Goal: Information Seeking & Learning: Learn about a topic

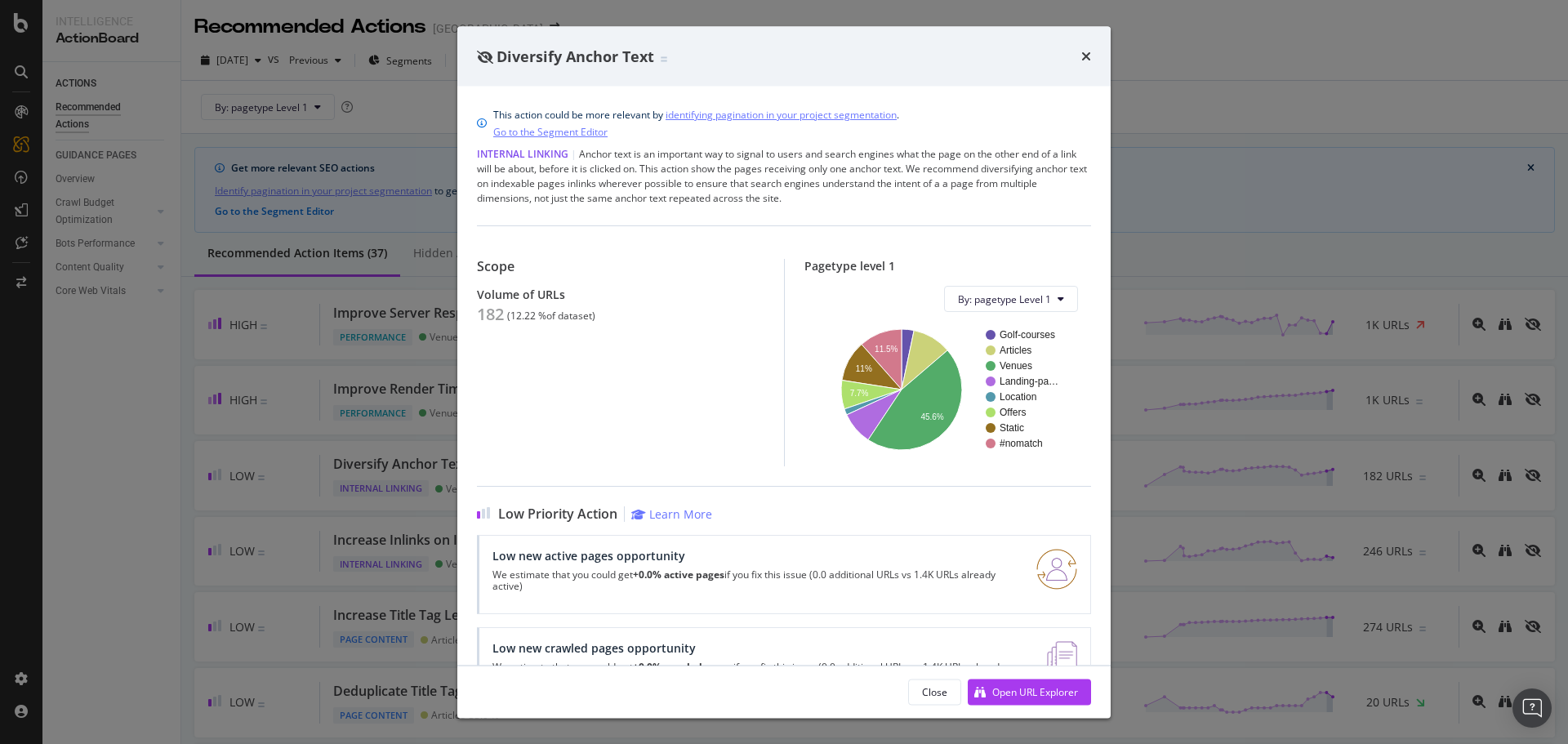
click at [1080, 58] on div "Diversify Anchor Text" at bounding box center [784, 56] width 614 height 22
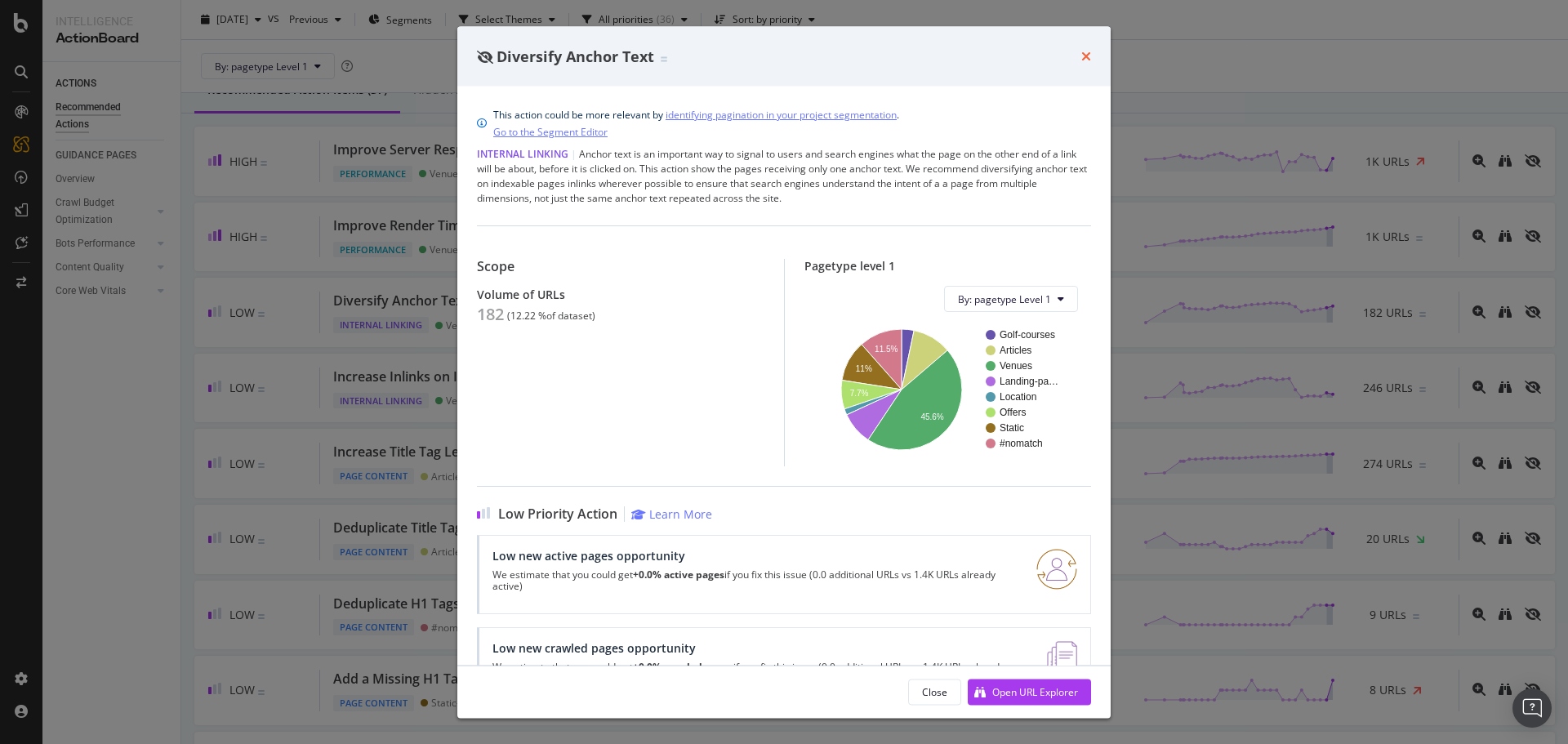
click at [1085, 55] on icon "times" at bounding box center [1086, 56] width 10 height 13
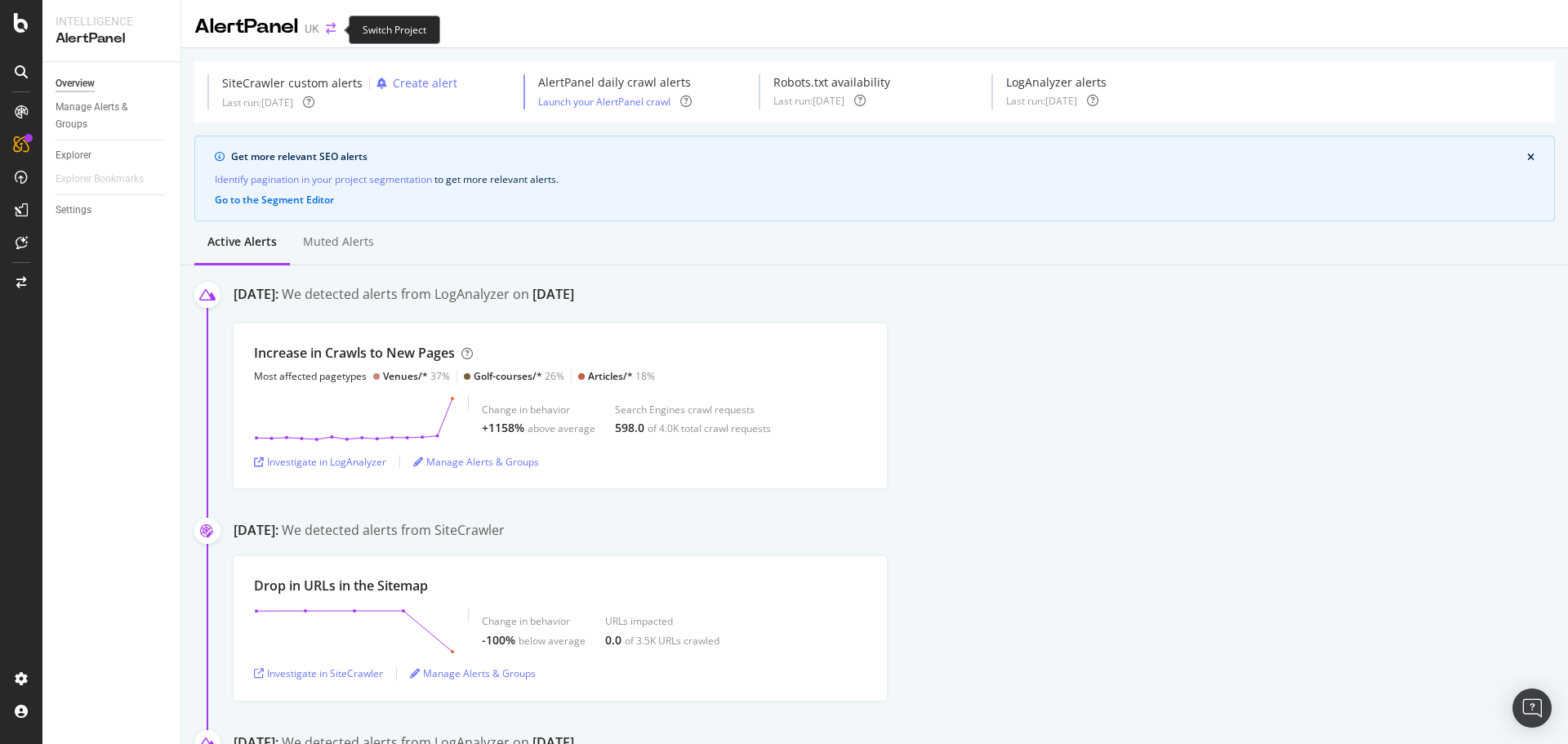
click at [336, 27] on icon "arrow-right-arrow-left" at bounding box center [331, 29] width 10 height 12
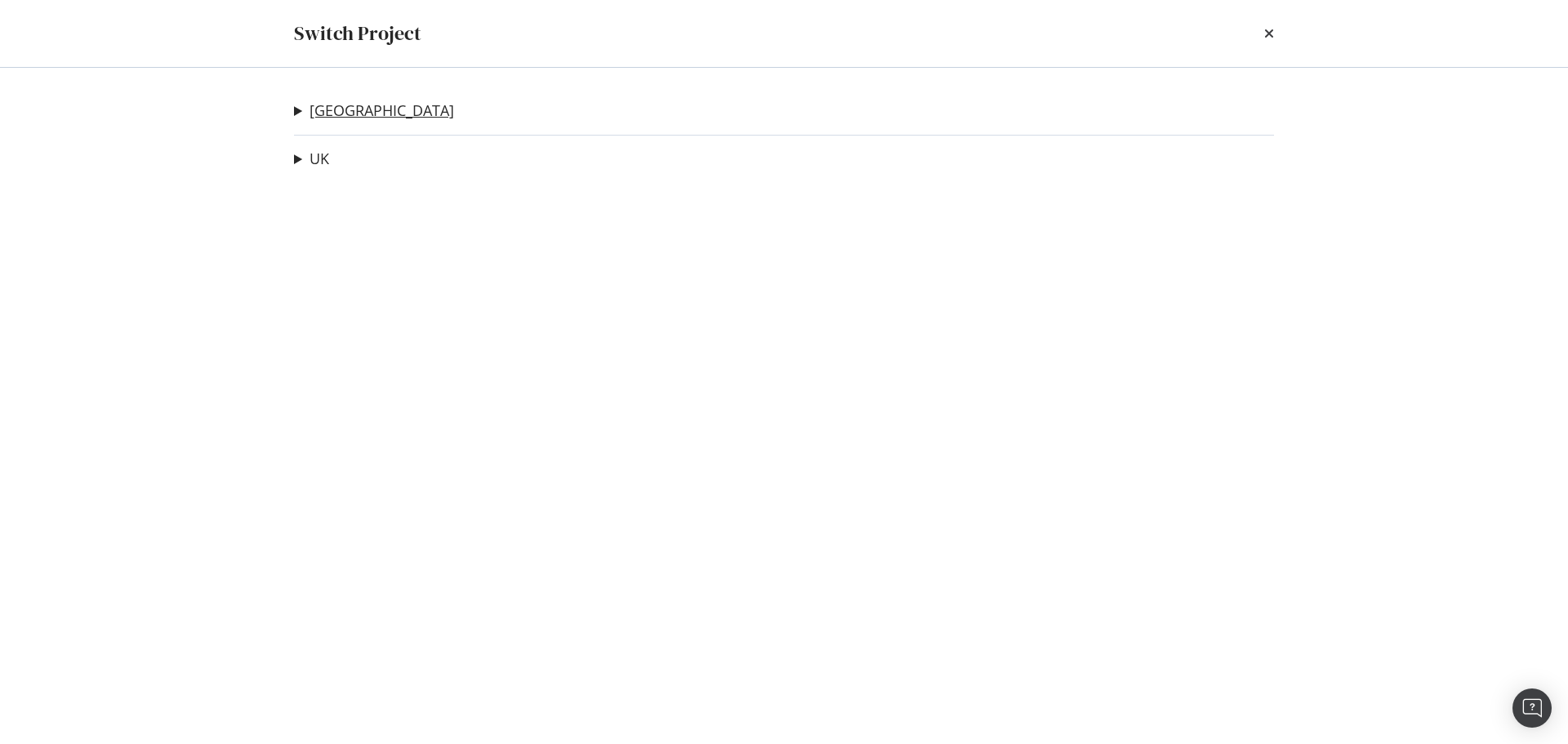
click at [319, 117] on link "[GEOGRAPHIC_DATA]" at bounding box center [381, 110] width 145 height 17
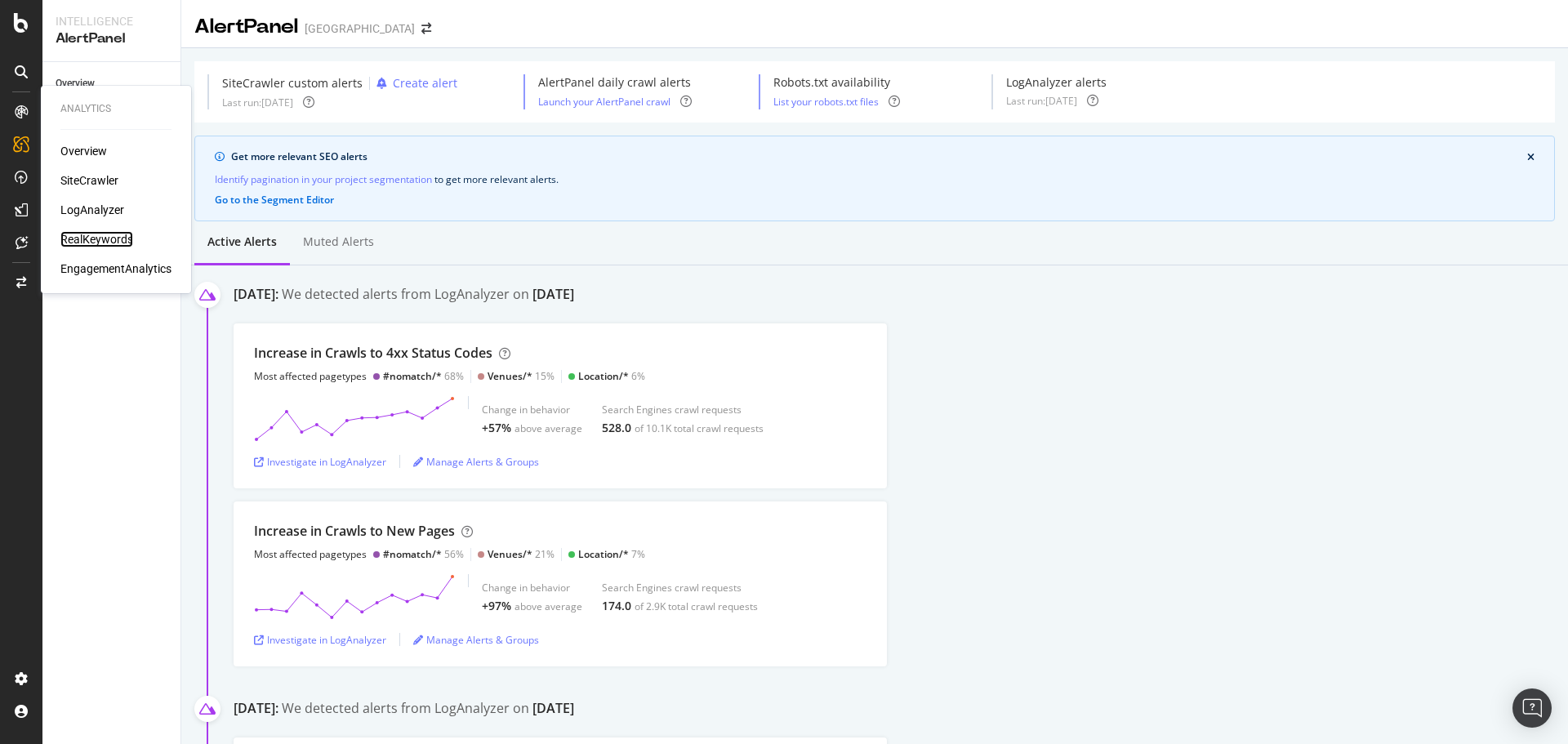
click at [95, 241] on div "RealKeywords" at bounding box center [97, 239] width 73 height 17
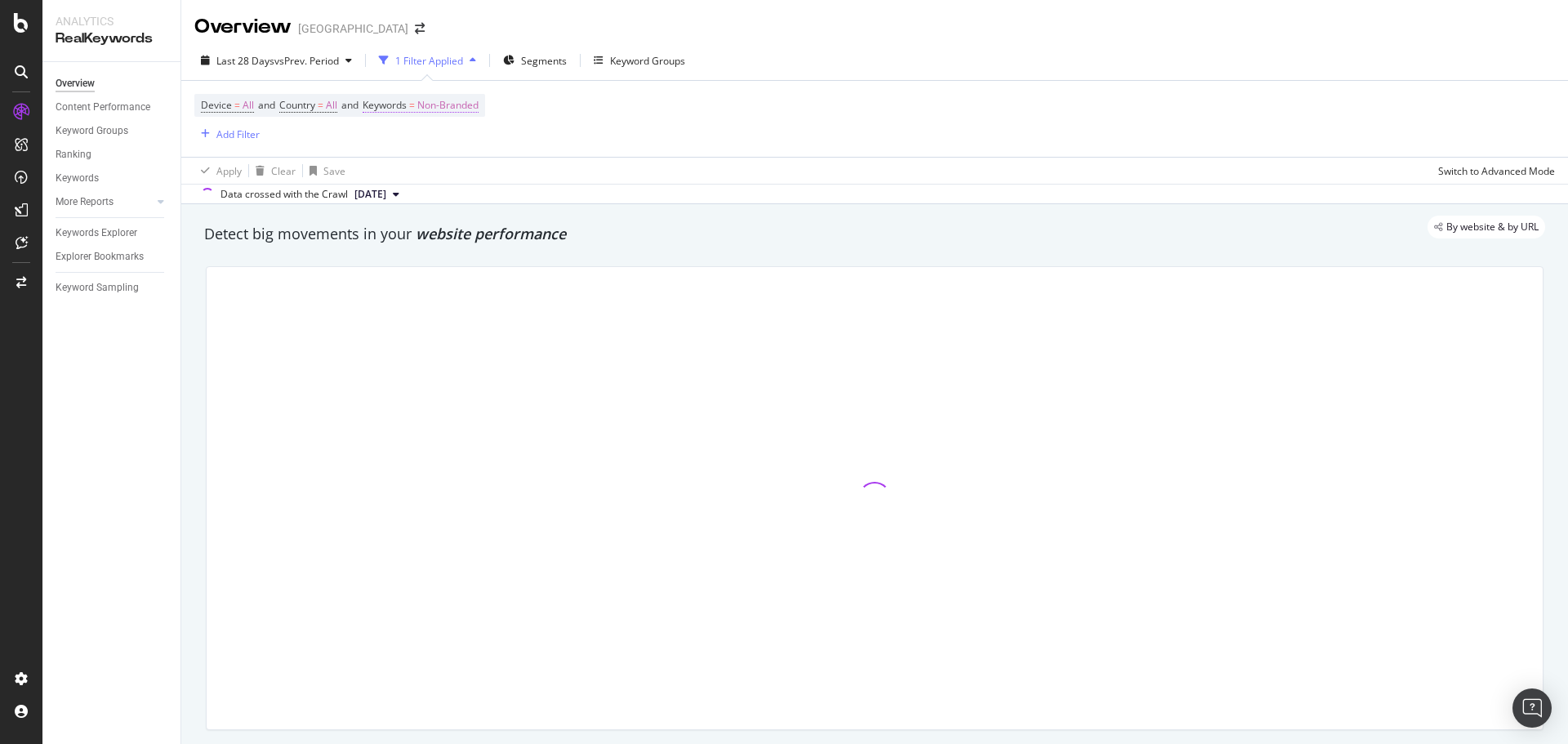
click at [448, 101] on span "Non-Branded" at bounding box center [448, 104] width 61 height 23
click at [460, 137] on div "Non-Branded" at bounding box center [430, 143] width 88 height 25
click at [443, 145] on span "Non-Branded" at bounding box center [420, 143] width 68 height 14
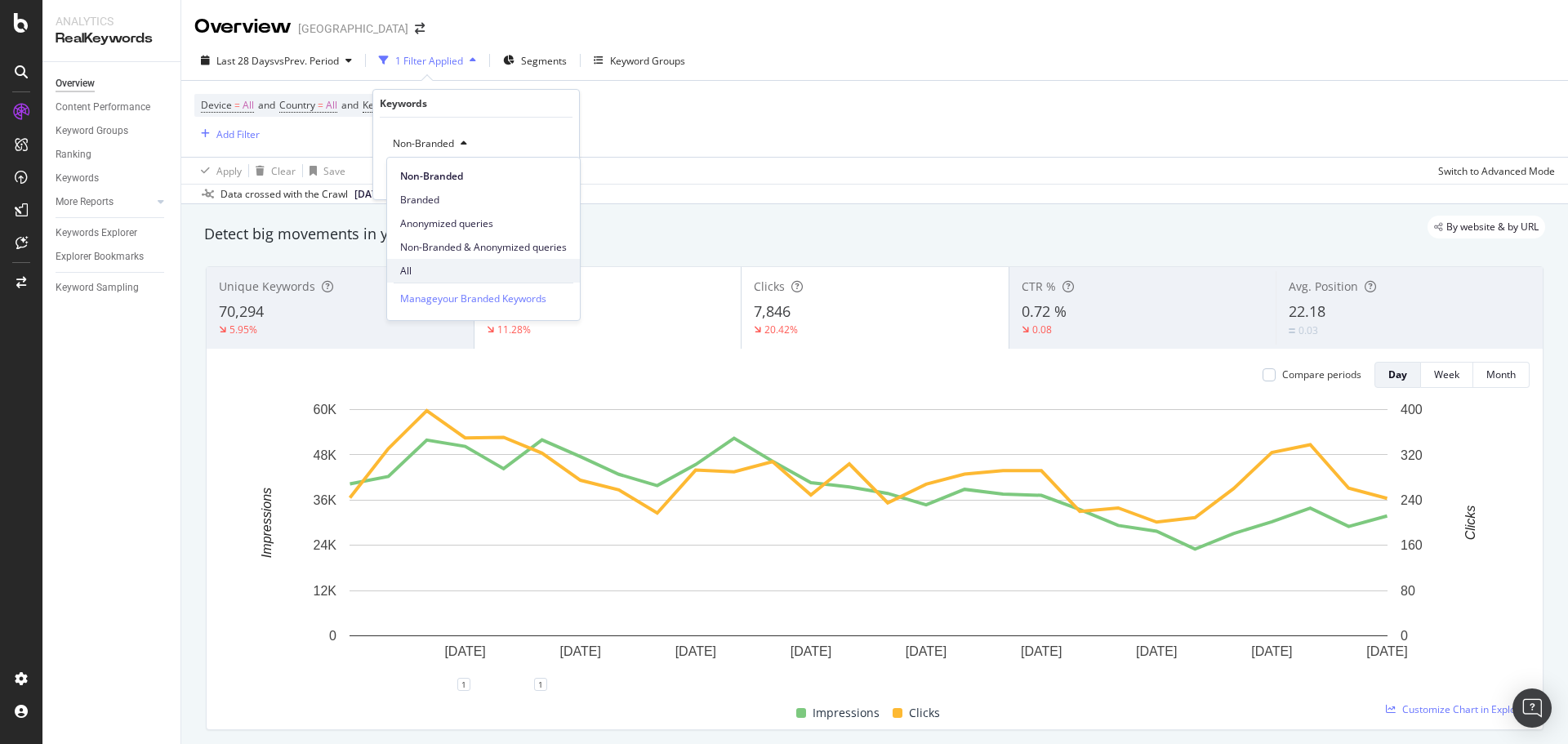
click at [406, 264] on span "All" at bounding box center [483, 271] width 167 height 15
click at [548, 174] on div "Apply" at bounding box center [554, 178] width 26 height 14
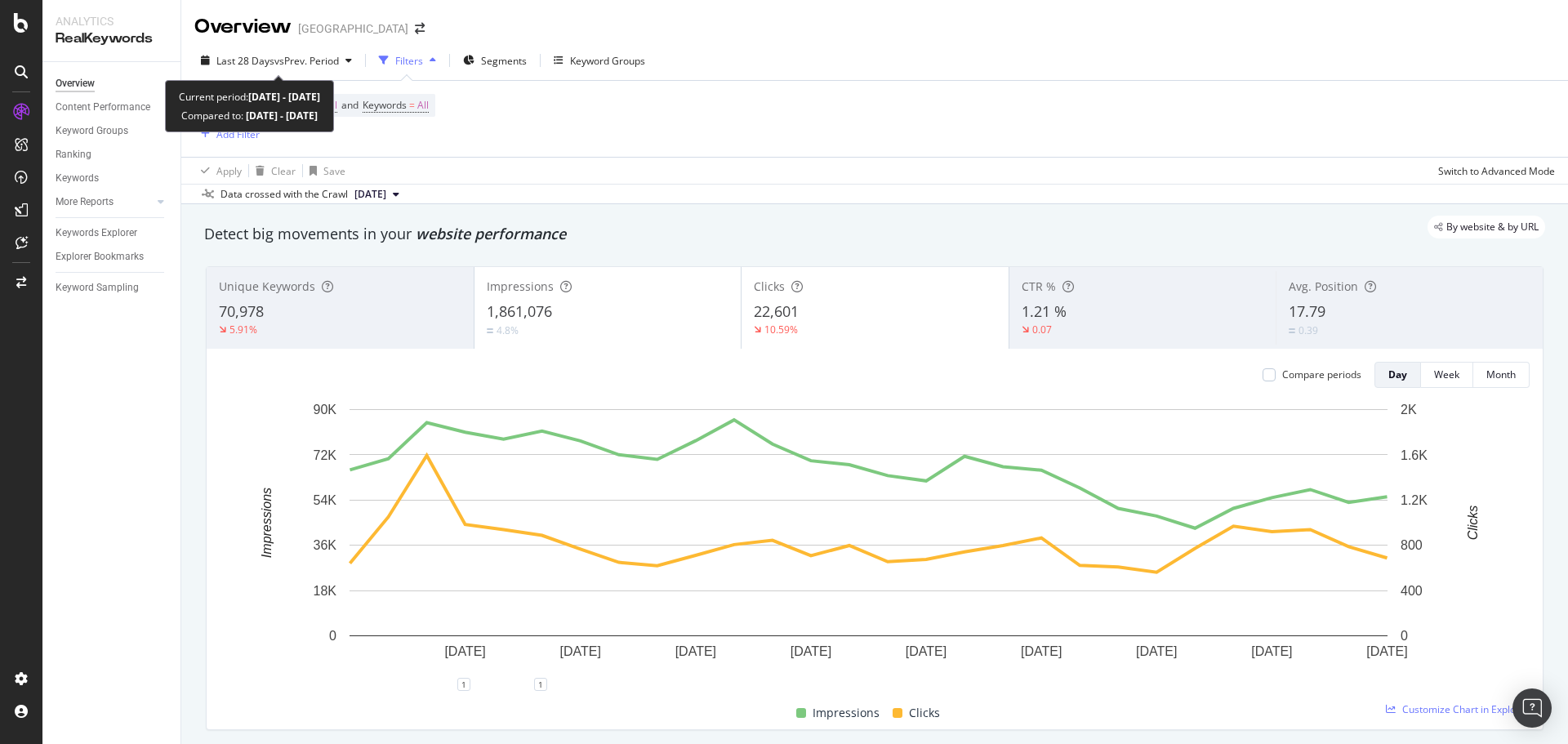
click at [224, 45] on div "Last 28 Days vs Prev. Period Filters Segments Keyword Groups Device = All and C…" at bounding box center [874, 122] width 1387 height 164
click at [232, 55] on span "Last 28 Days" at bounding box center [245, 61] width 58 height 14
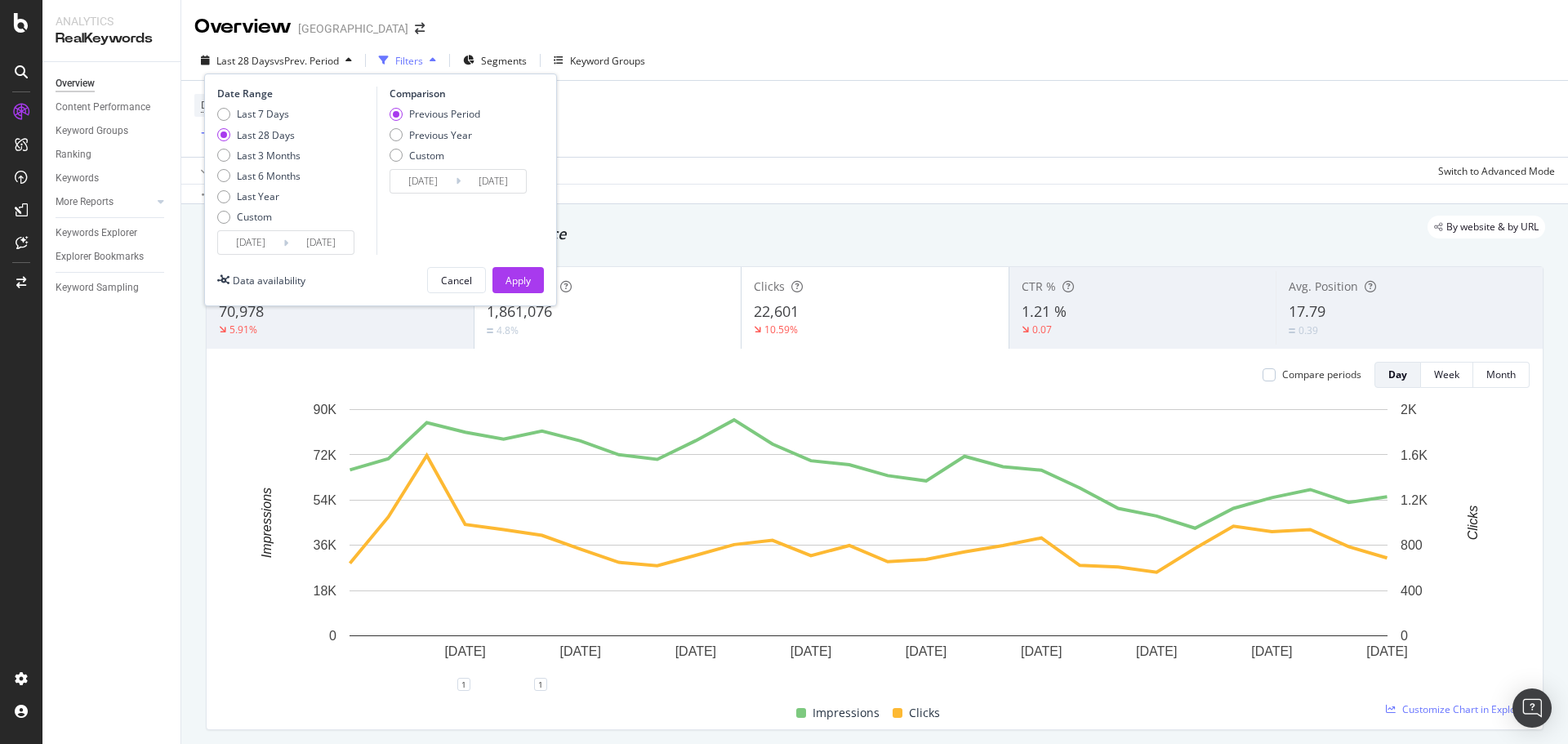
click at [285, 163] on div "Last 7 Days Last 28 Days Last 3 Months Last 6 Months Last Year Custom" at bounding box center [258, 169] width 84 height 123
click at [270, 152] on div "Last 3 Months" at bounding box center [268, 156] width 64 height 14
type input "[DATE]"
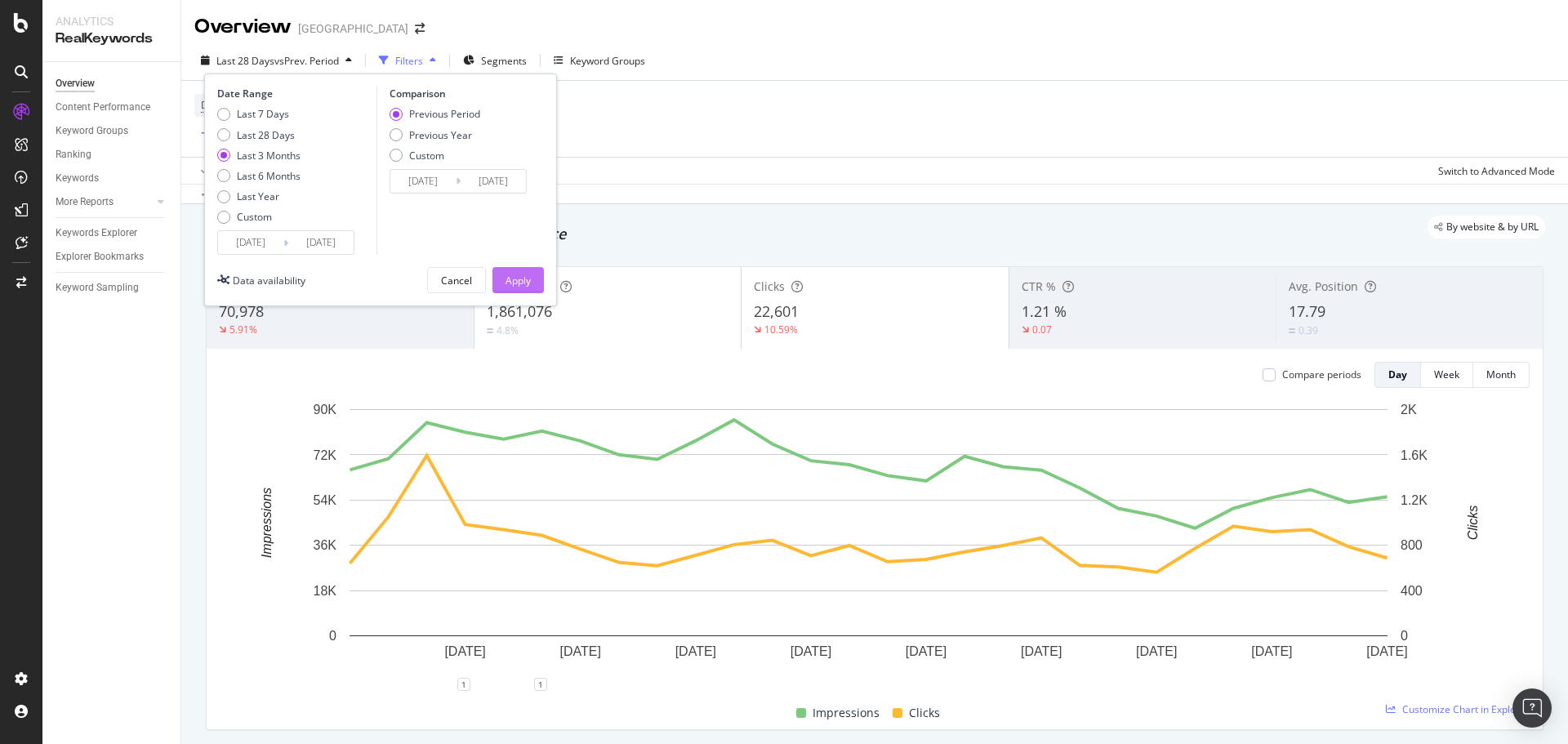
click at [523, 276] on div "Apply" at bounding box center [518, 281] width 26 height 14
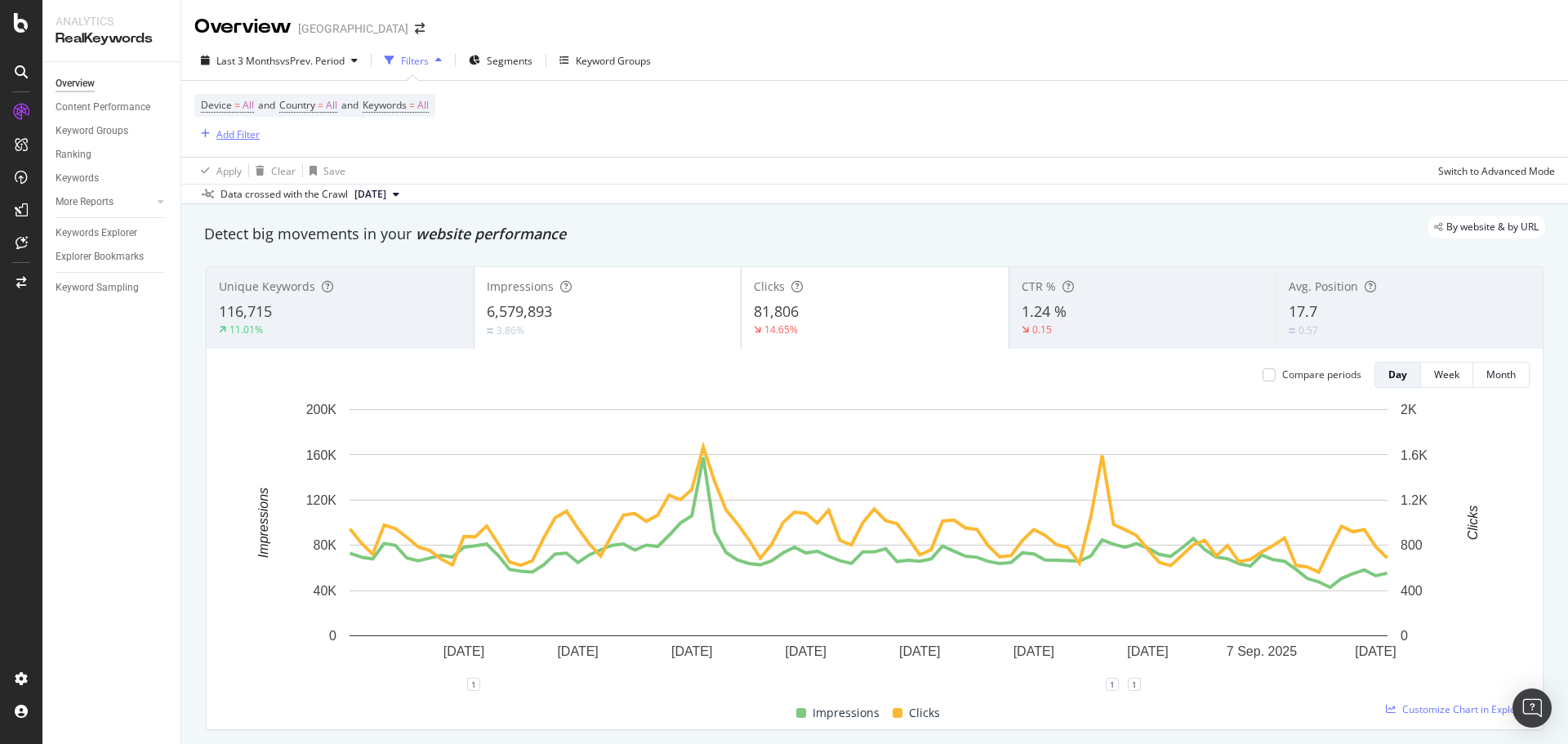
click at [213, 131] on div "button" at bounding box center [205, 134] width 22 height 10
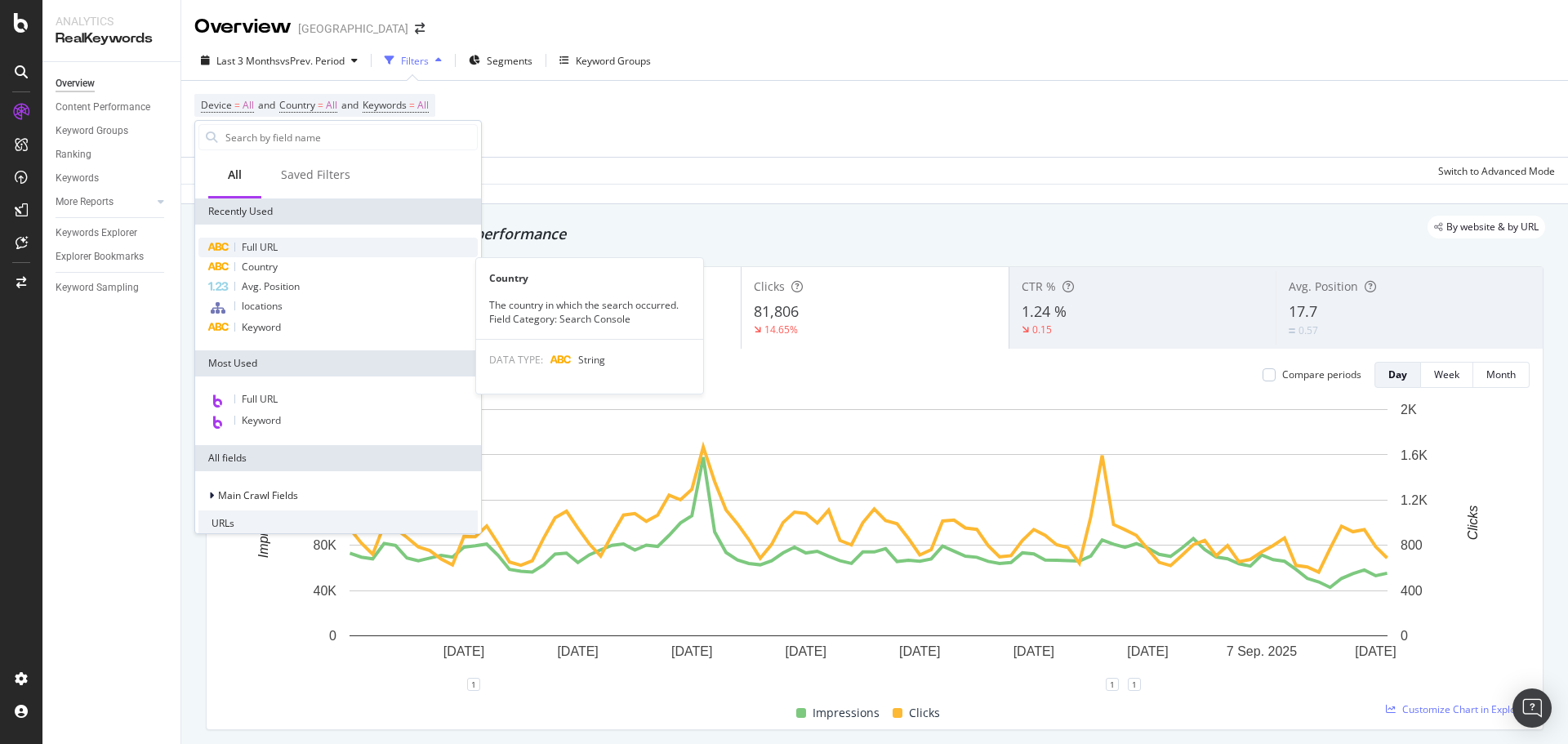
click at [265, 244] on span "Full URL" at bounding box center [259, 247] width 35 height 14
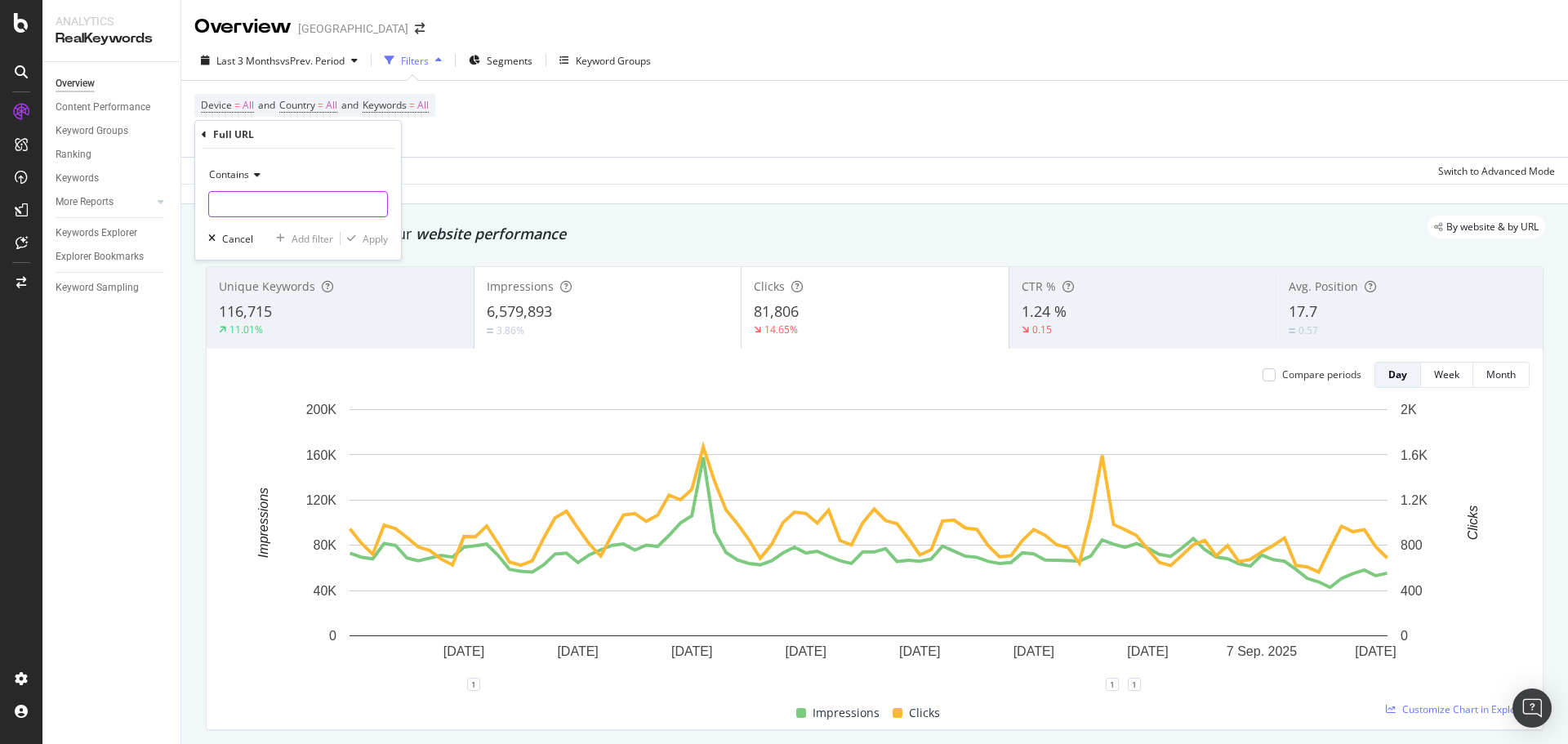
click at [280, 202] on input "text" at bounding box center [298, 204] width 178 height 27
paste input "[URL][DOMAIN_NAME]"
type input "[URL][DOMAIN_NAME]"
click at [245, 175] on span "Contains" at bounding box center [229, 174] width 40 height 14
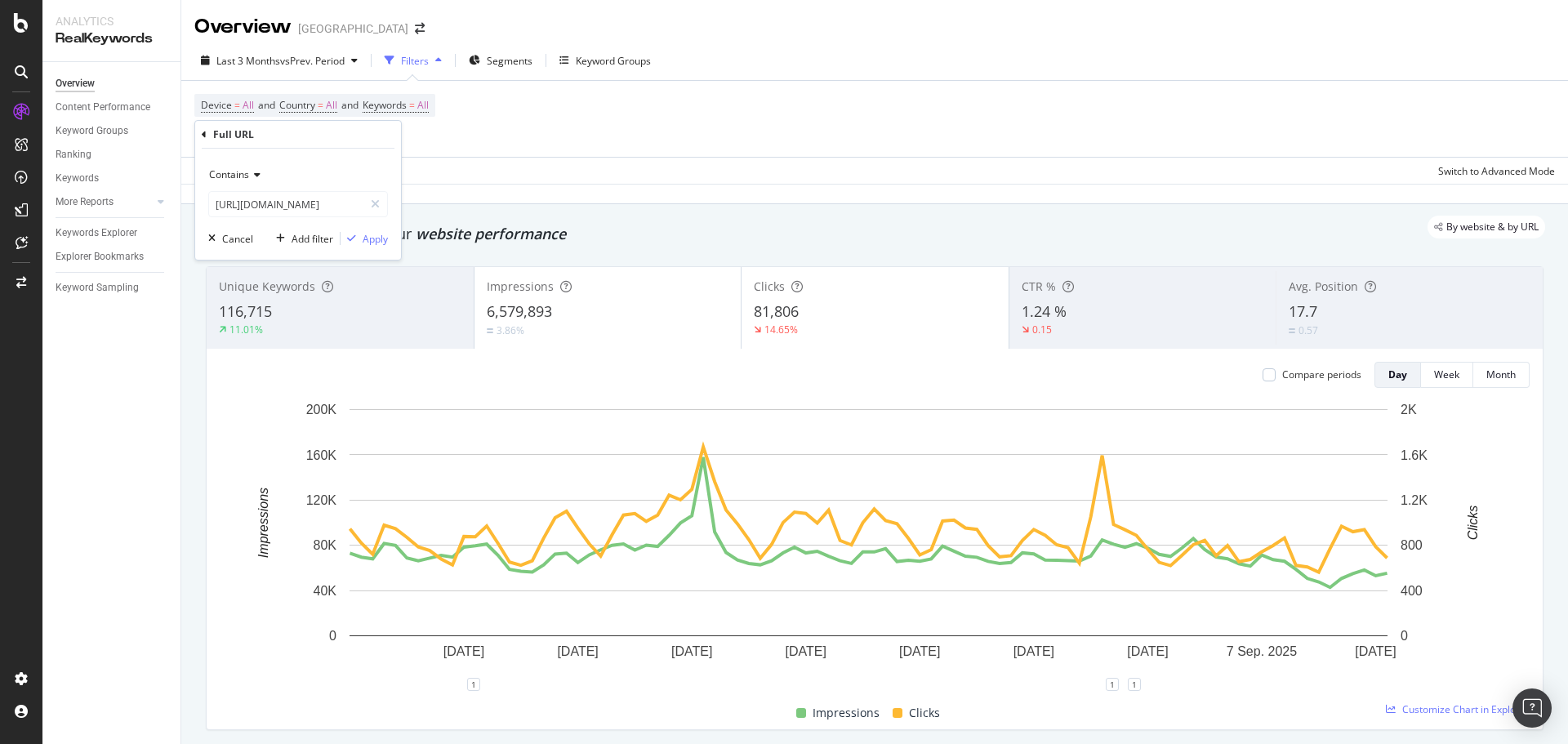
scroll to position [0, 0]
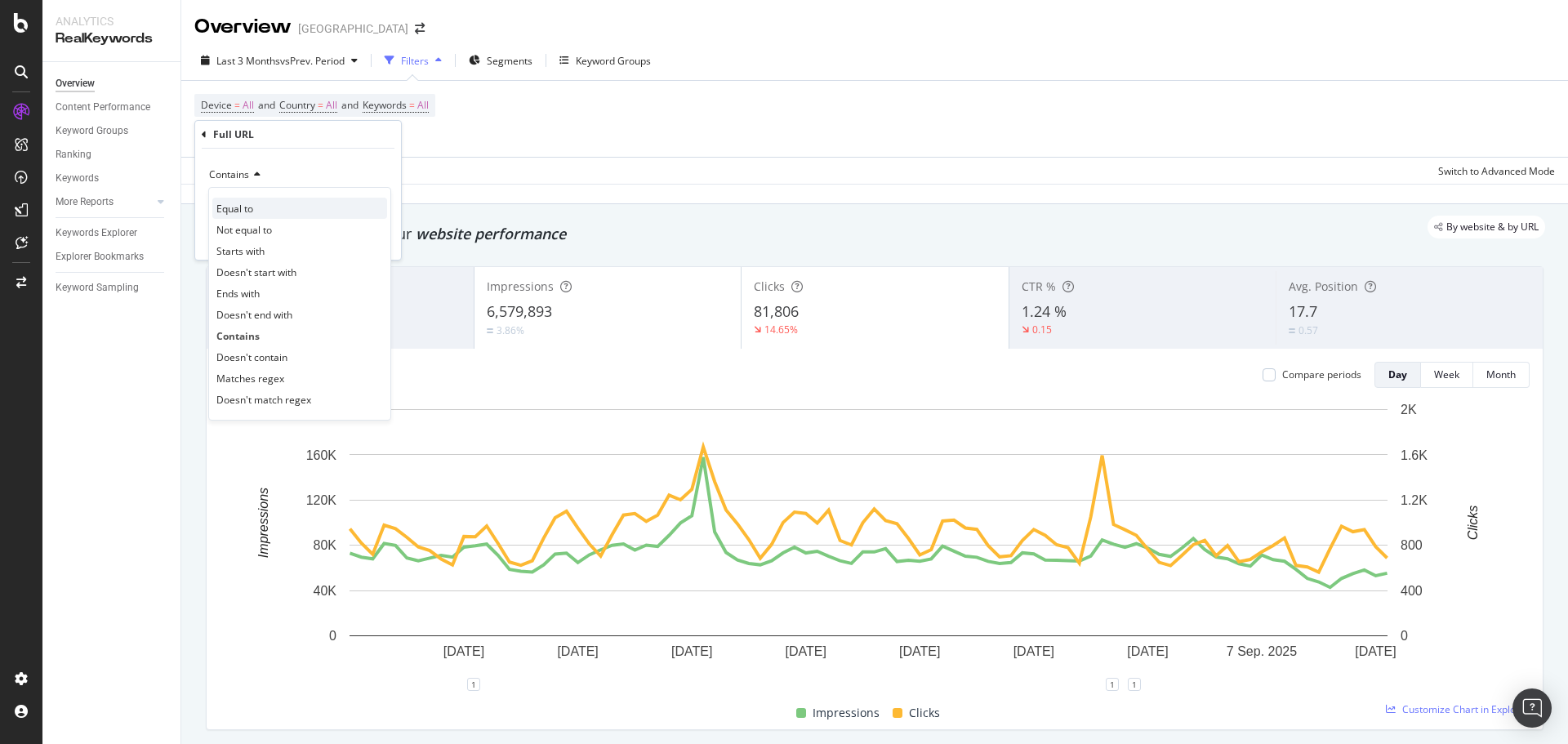
click at [239, 204] on span "Equal to" at bounding box center [235, 209] width 36 height 14
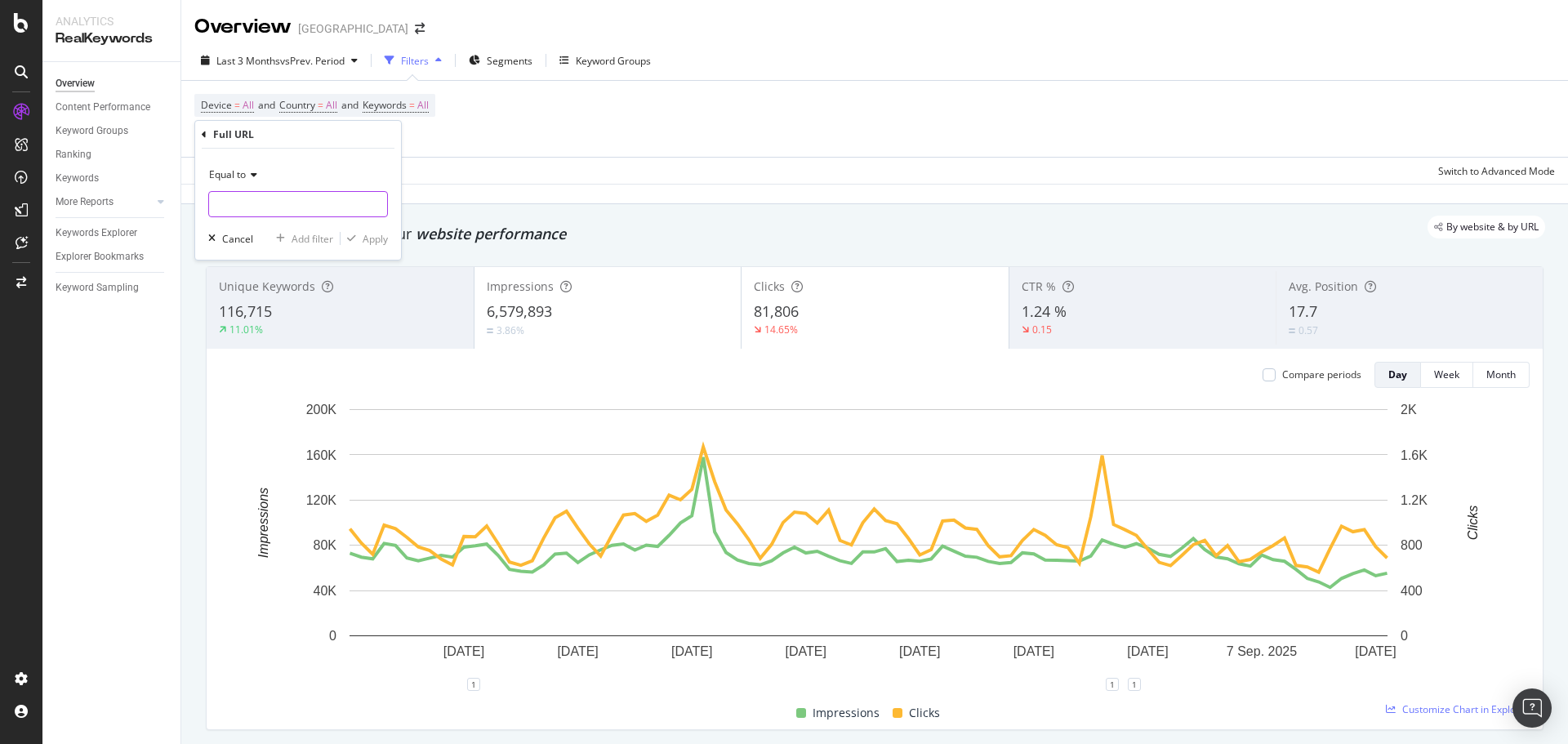
click at [271, 200] on input "text" at bounding box center [298, 204] width 178 height 27
paste input "[URL][DOMAIN_NAME]"
type input "[URL][DOMAIN_NAME]"
click at [378, 252] on div "Equal to [URL][DOMAIN_NAME] [URL][DOMAIN_NAME] Cancel Add filter Apply" at bounding box center [298, 204] width 206 height 111
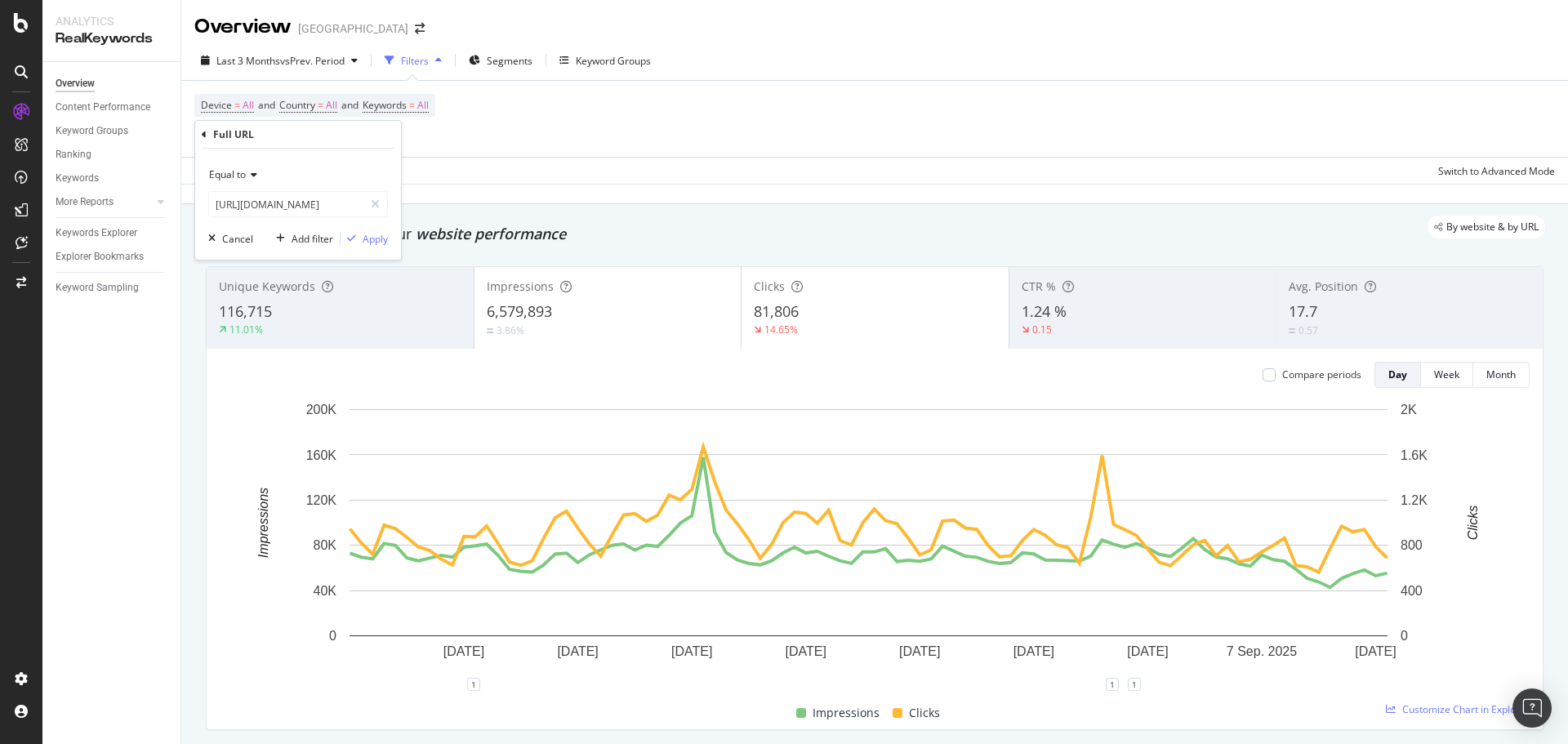
scroll to position [0, 0]
click at [378, 244] on div "Apply" at bounding box center [375, 238] width 26 height 14
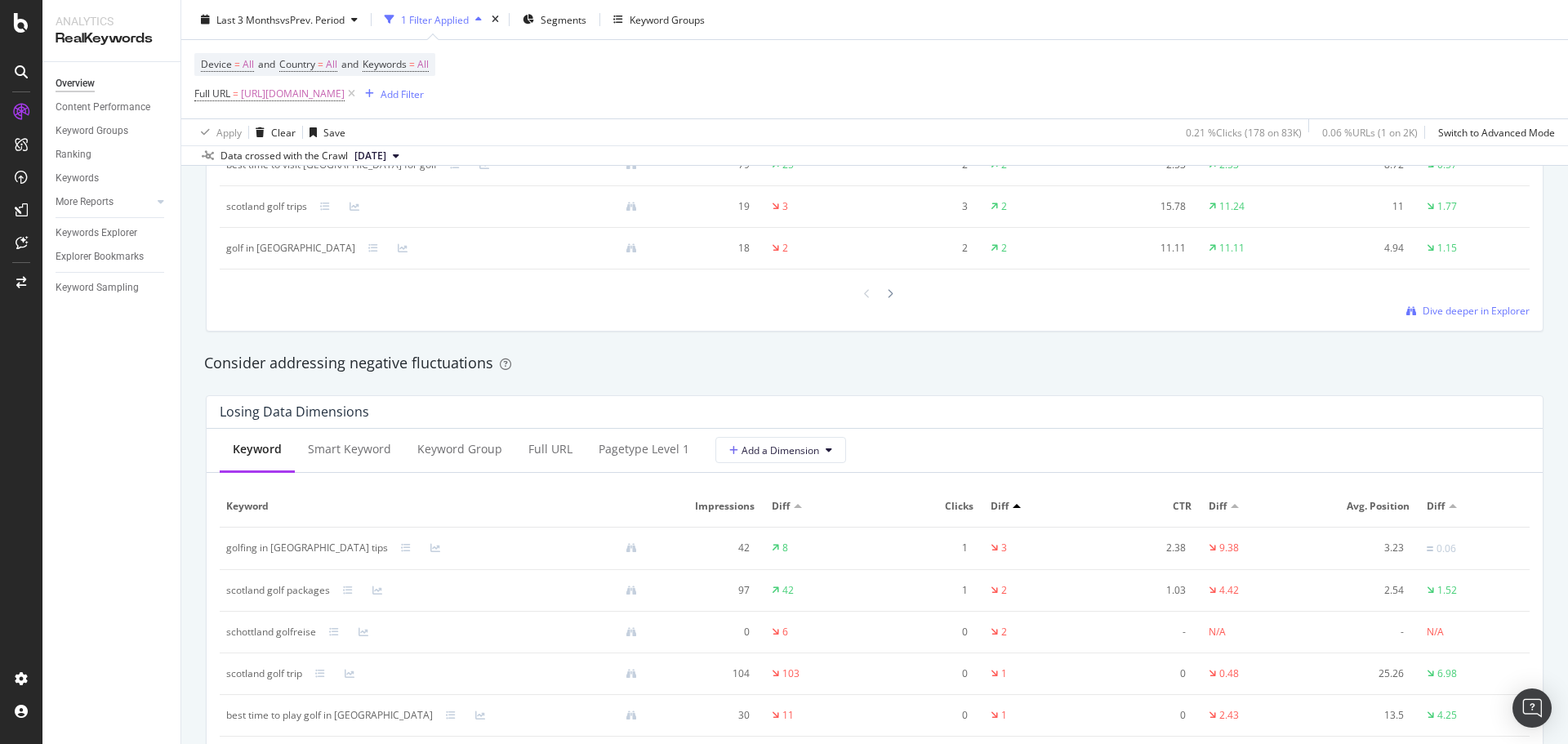
scroll to position [1716, 0]
click at [295, 543] on div "golfing in [GEOGRAPHIC_DATA] tips" at bounding box center [307, 547] width 162 height 15
copy div "golfing in [GEOGRAPHIC_DATA] tips"
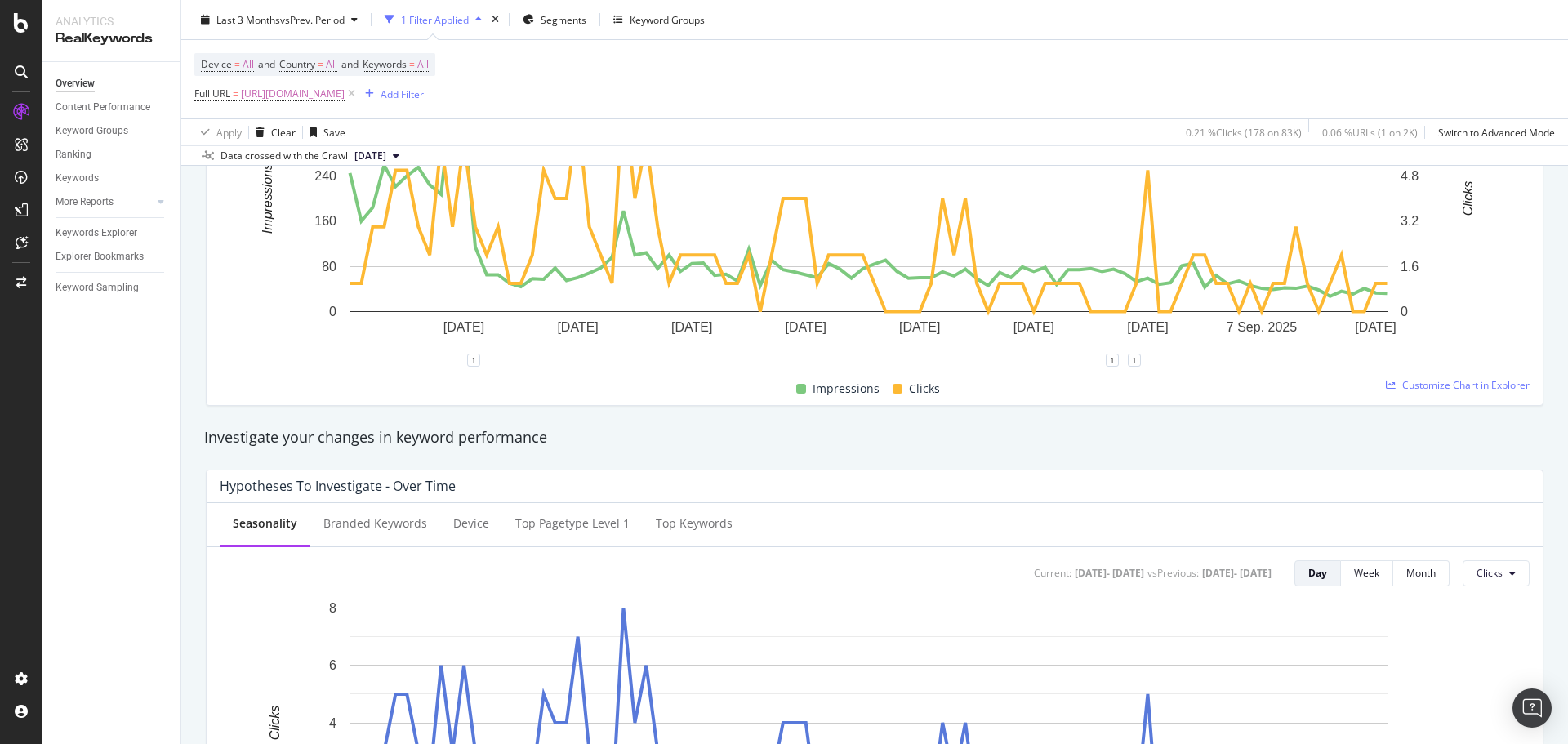
scroll to position [0, 0]
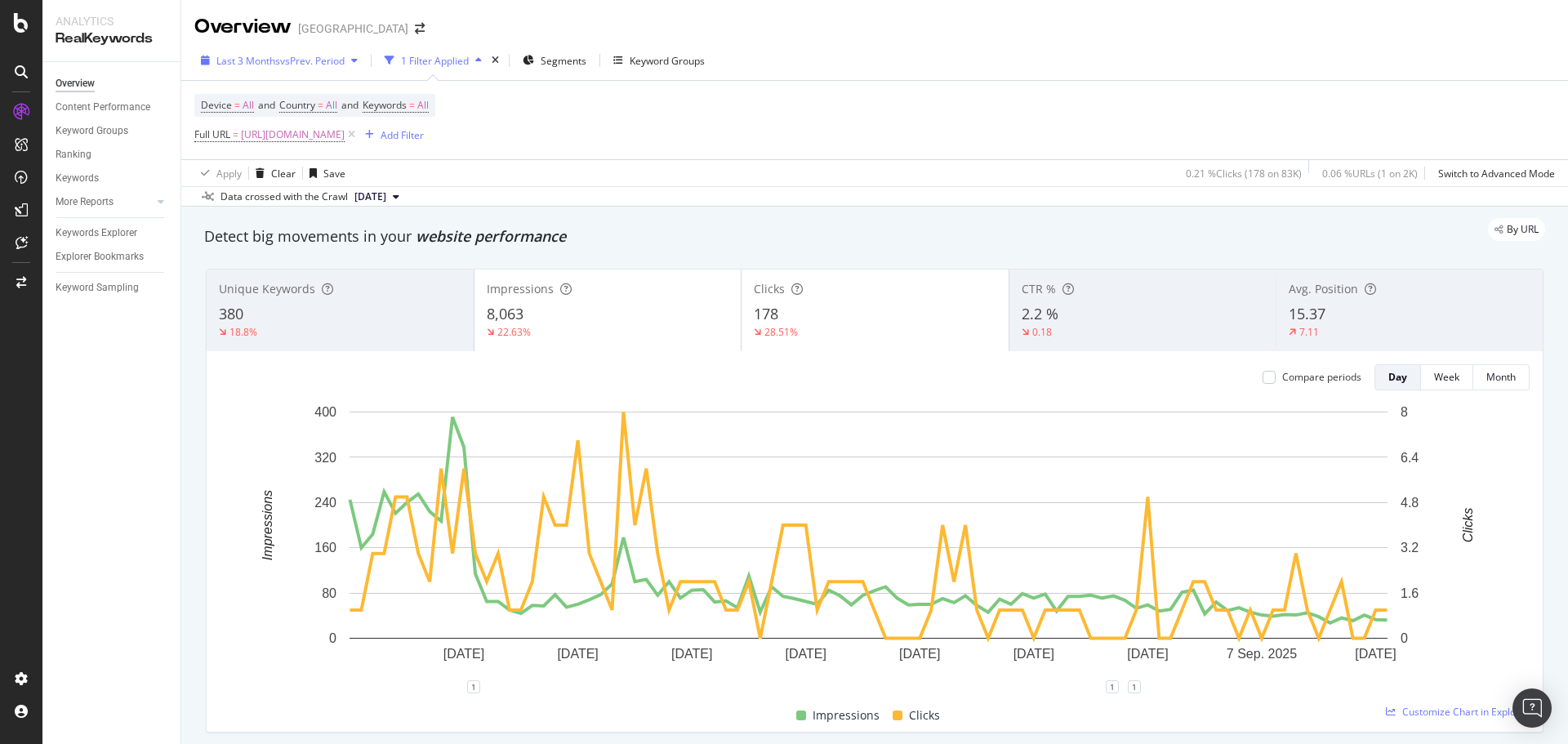
click at [281, 55] on span "vs Prev. Period" at bounding box center [311, 61] width 64 height 14
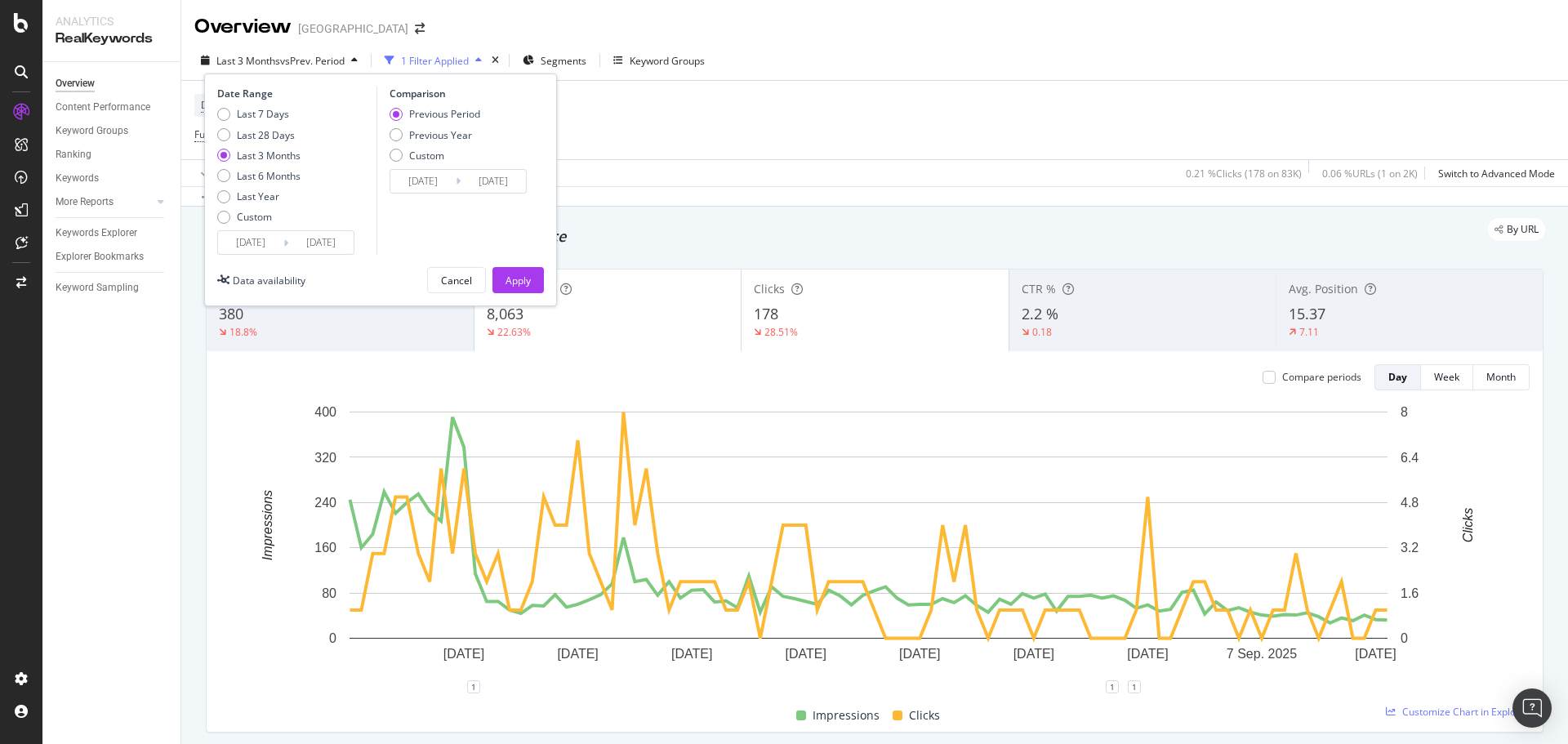
click at [259, 251] on input "[DATE]" at bounding box center [250, 242] width 65 height 23
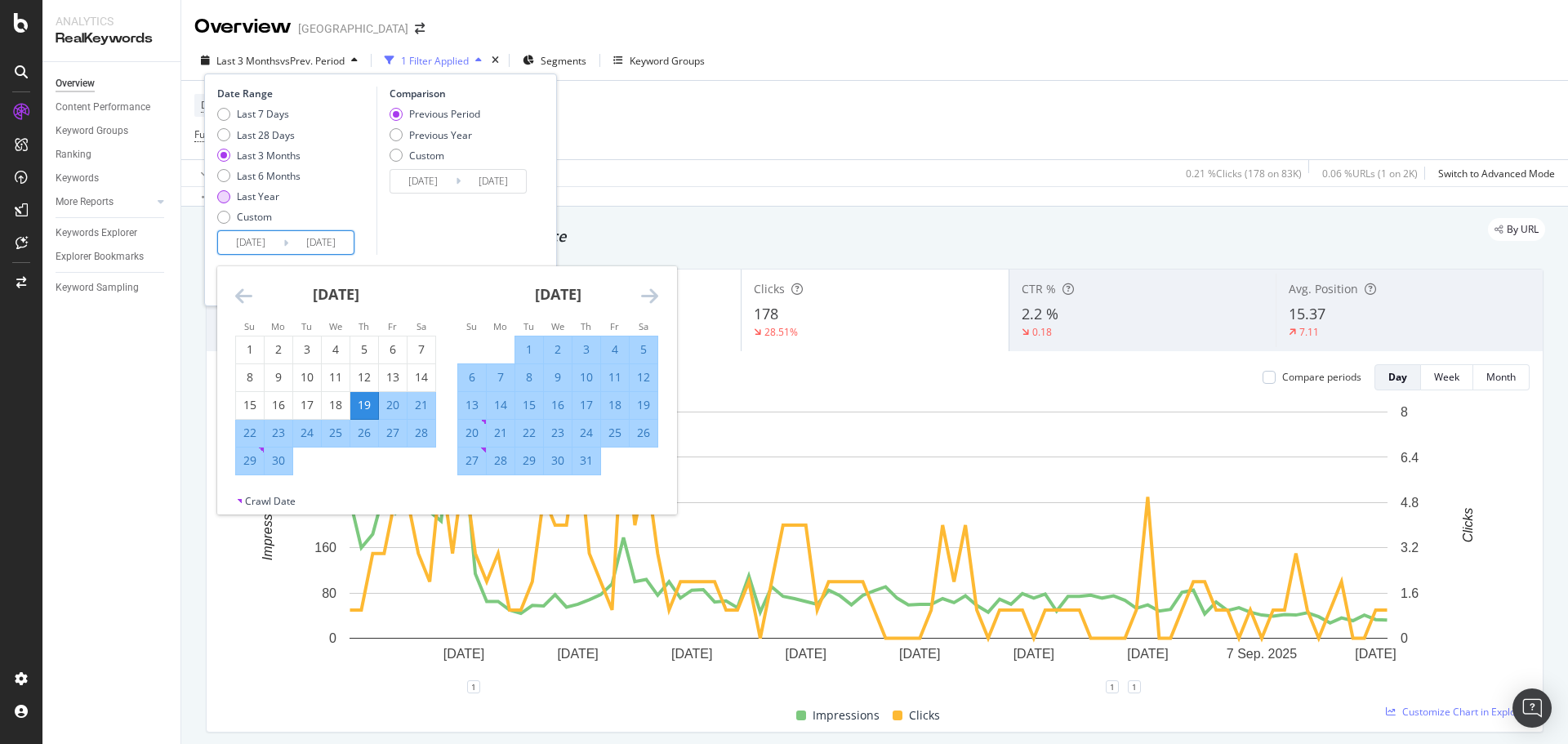
click at [262, 193] on div "Last Year" at bounding box center [257, 196] width 42 height 14
type input "[DATE]"
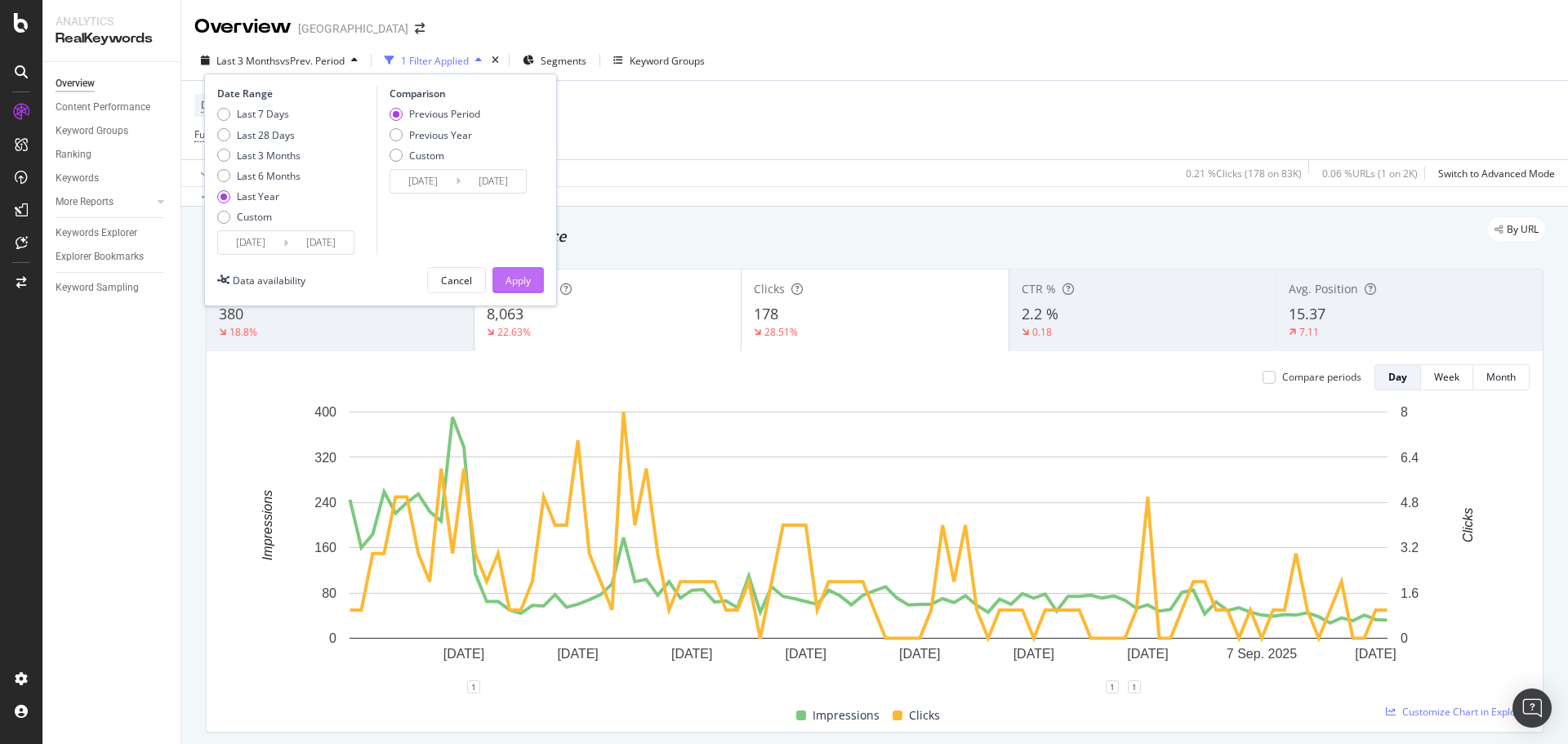
click at [526, 281] on div "Apply" at bounding box center [518, 281] width 26 height 14
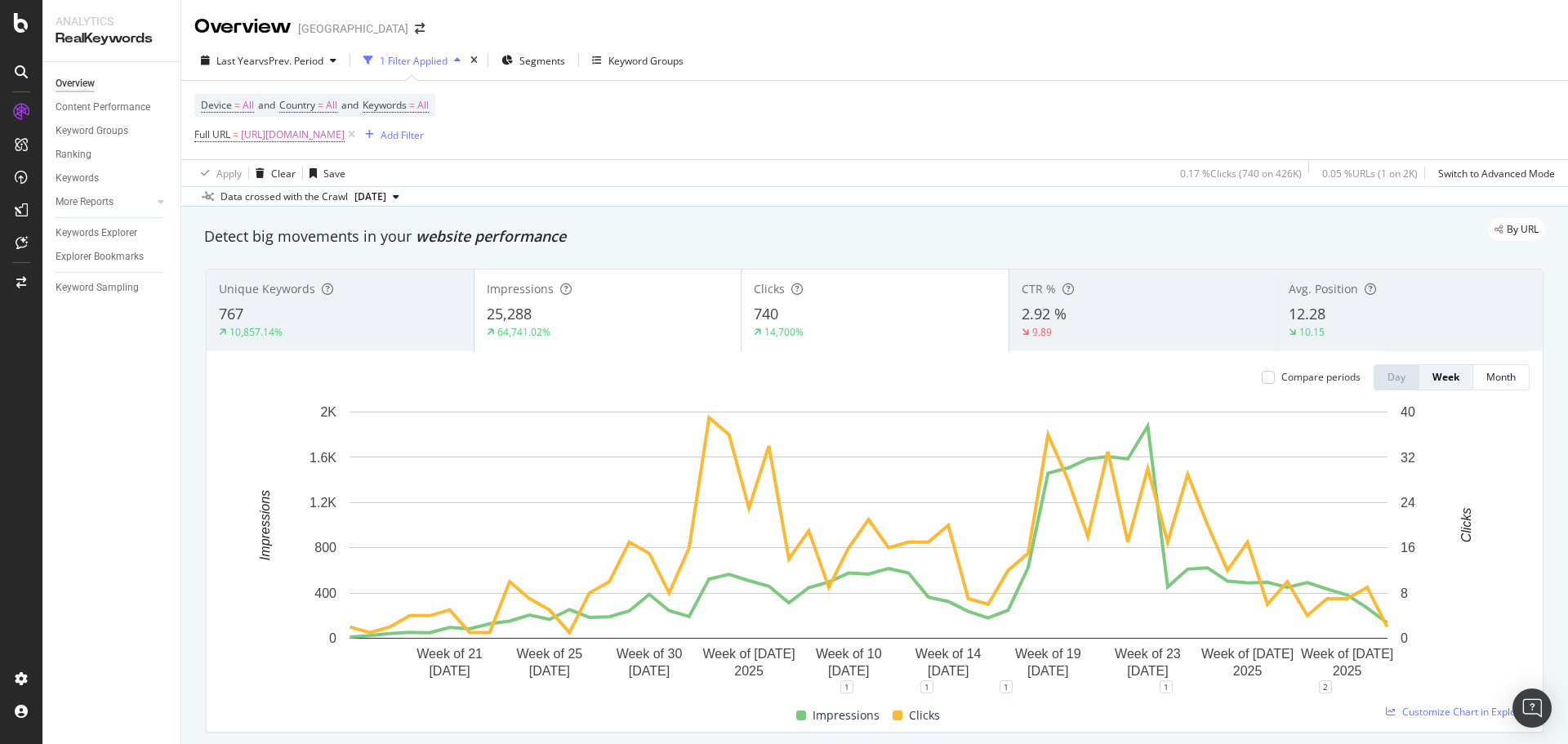
click at [622, 304] on div "Impressions 25,288 64,741.02%" at bounding box center [608, 310] width 267 height 74
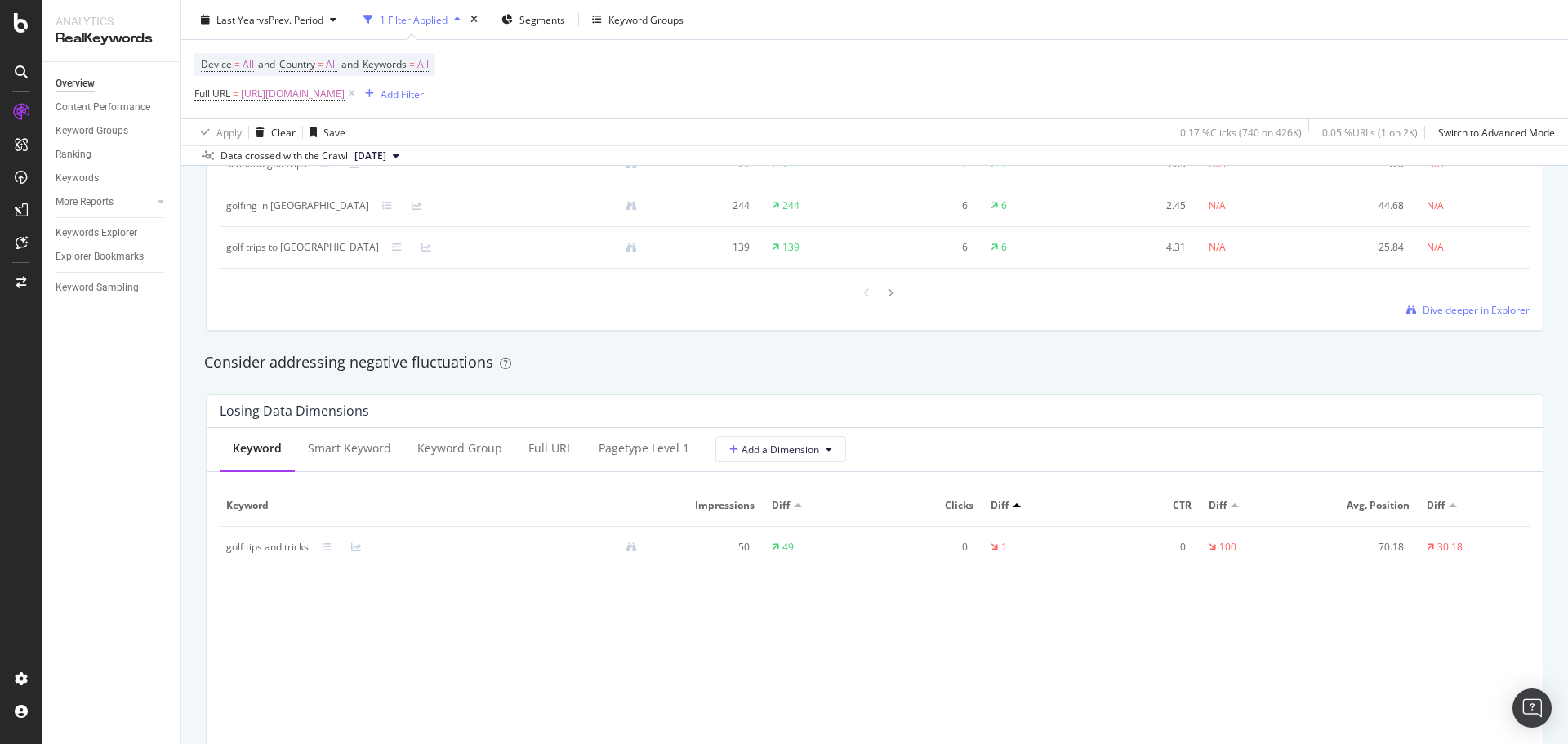
scroll to position [1388, 0]
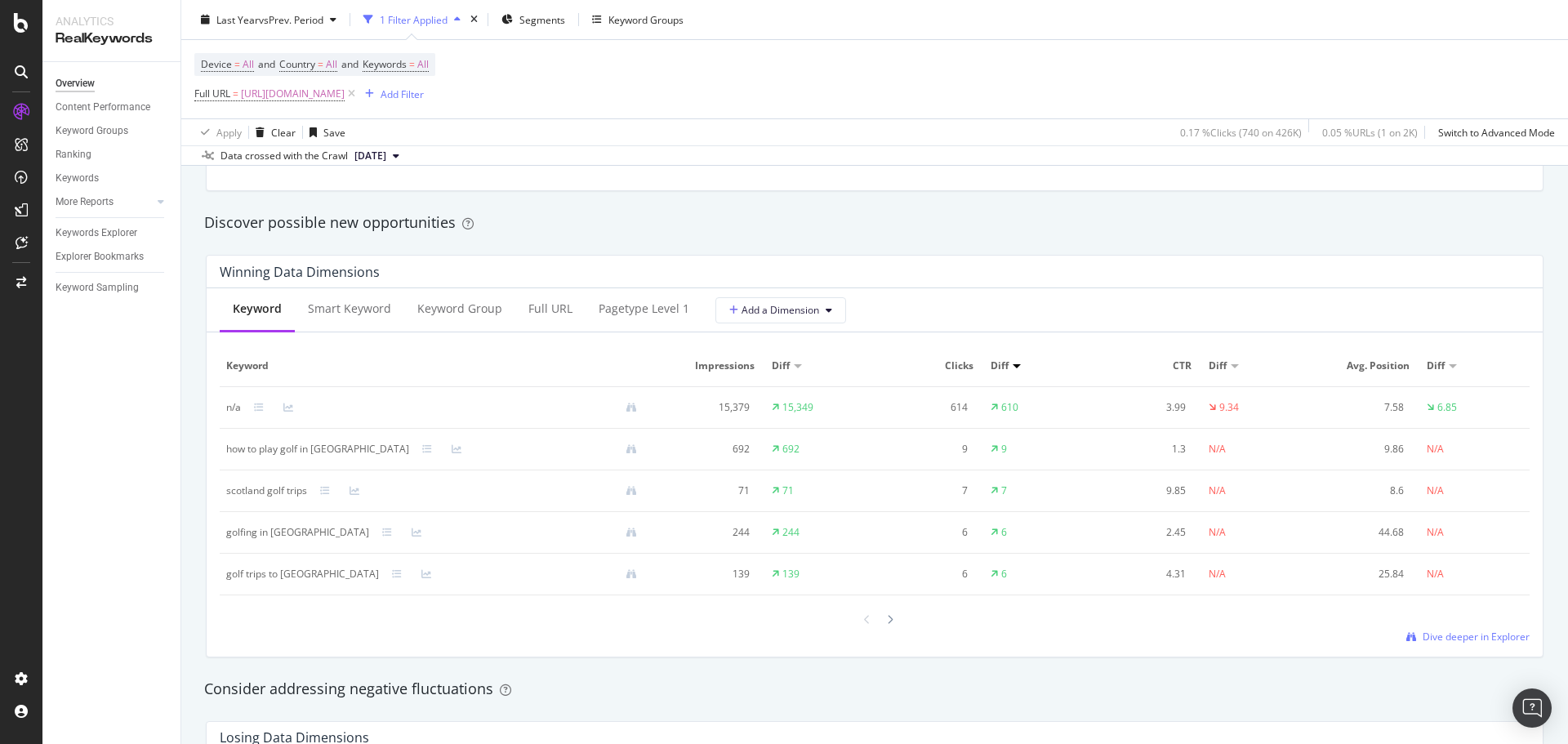
click at [272, 446] on div "how to play golf in [GEOGRAPHIC_DATA]" at bounding box center [318, 448] width 183 height 15
copy div "how to play golf in [GEOGRAPHIC_DATA]"
